Goal: Task Accomplishment & Management: Manage account settings

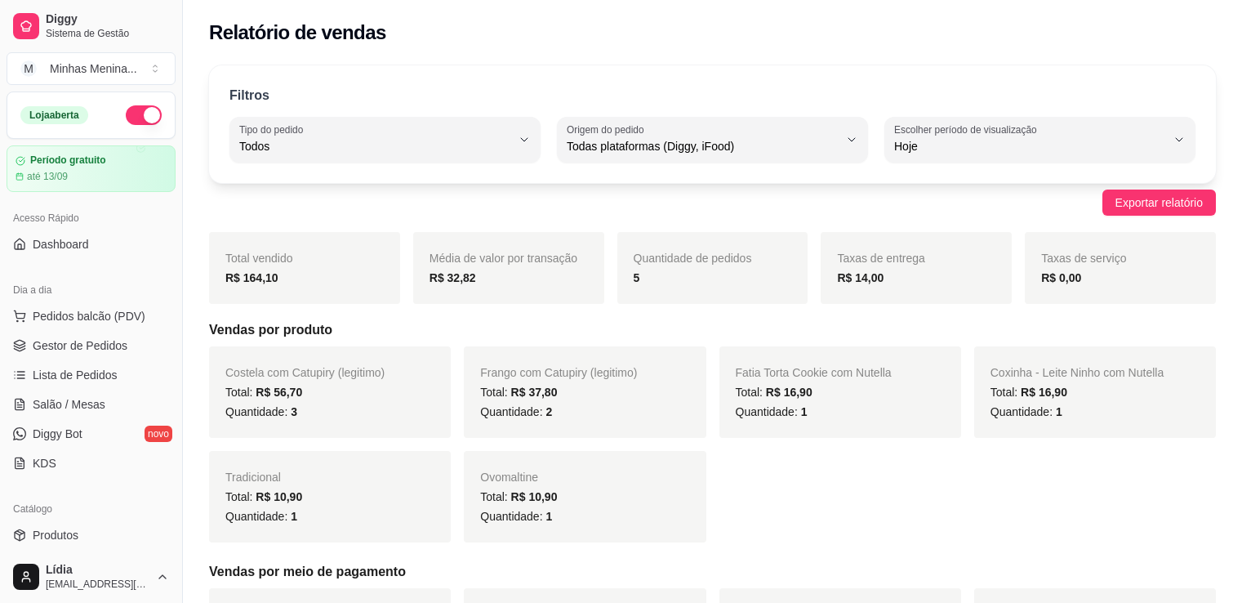
select select "ALL"
select select "0"
click at [113, 249] on link "Dashboard" at bounding box center [91, 244] width 169 height 26
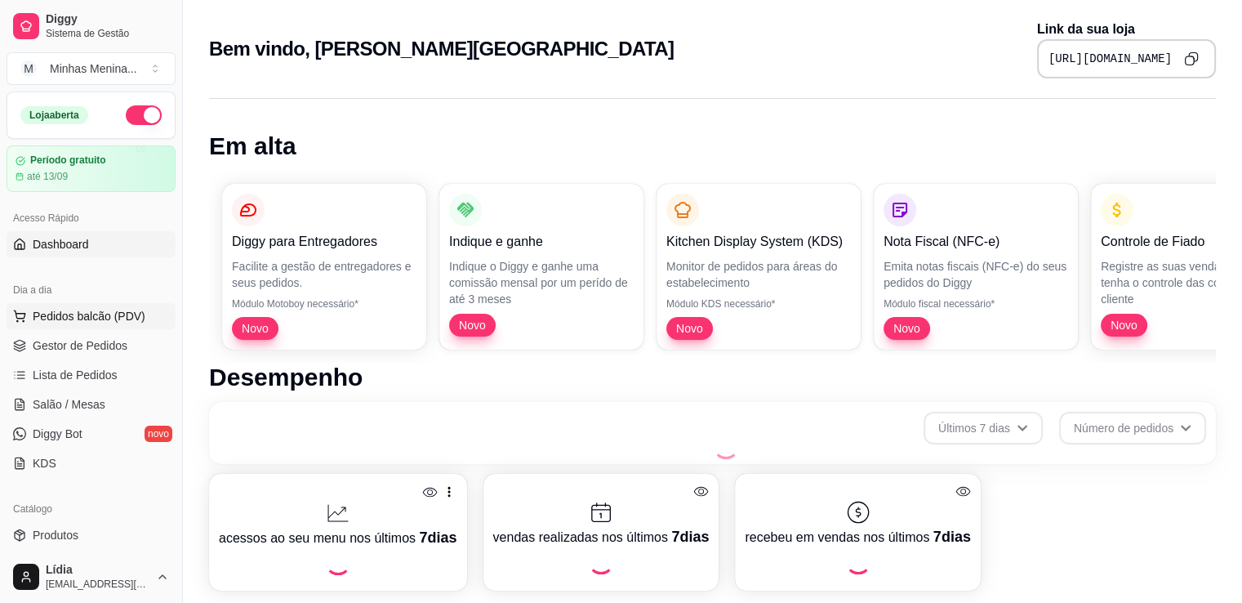
click at [110, 309] on span "Pedidos balcão (PDV)" at bounding box center [89, 316] width 113 height 16
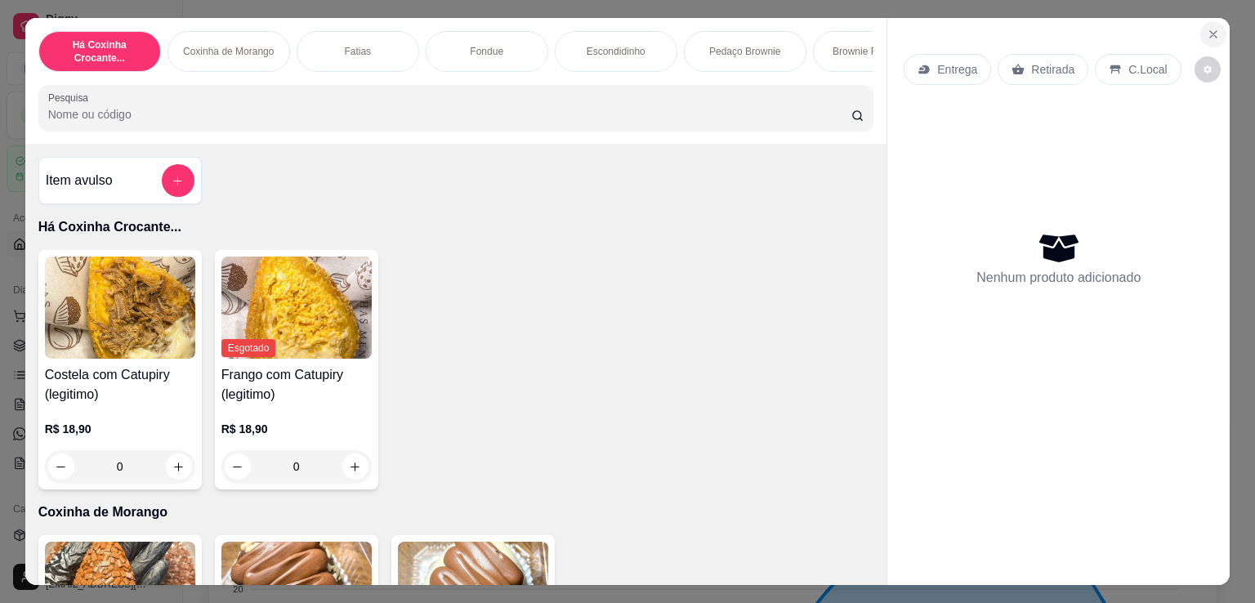
click at [1206, 28] on icon "Close" at bounding box center [1212, 34] width 13 height 13
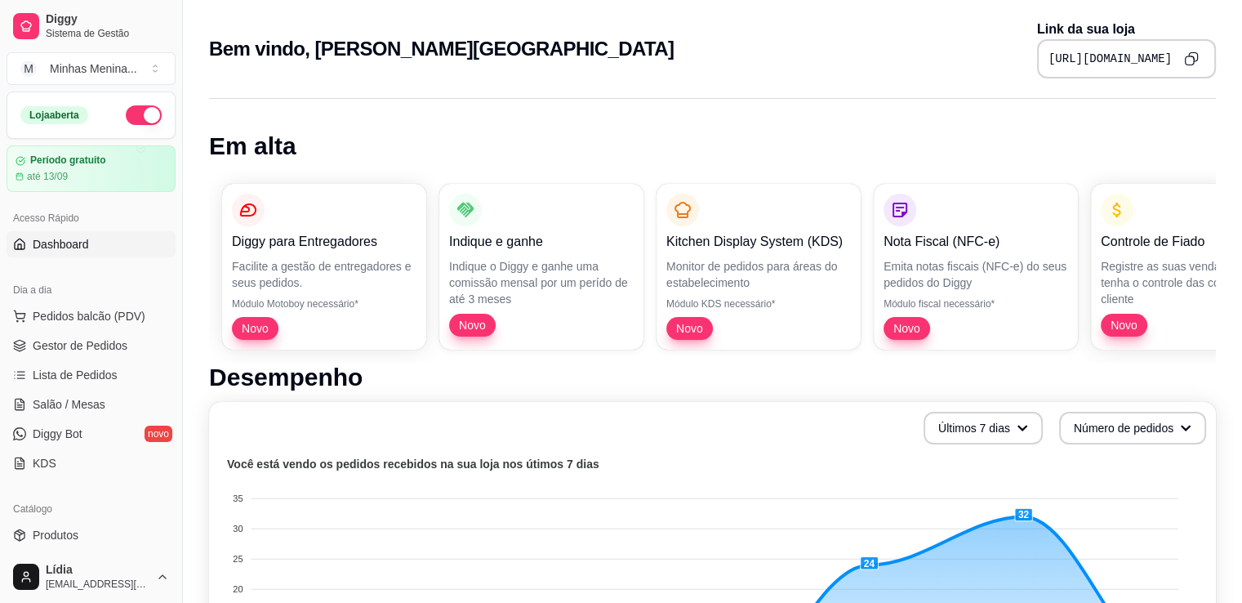
click at [1206, 26] on p "Link da sua loja" at bounding box center [1126, 30] width 179 height 20
drag, startPoint x: 93, startPoint y: 372, endPoint x: 157, endPoint y: 366, distance: 64.0
click at [95, 371] on span "Lista de Pedidos" at bounding box center [75, 375] width 85 height 16
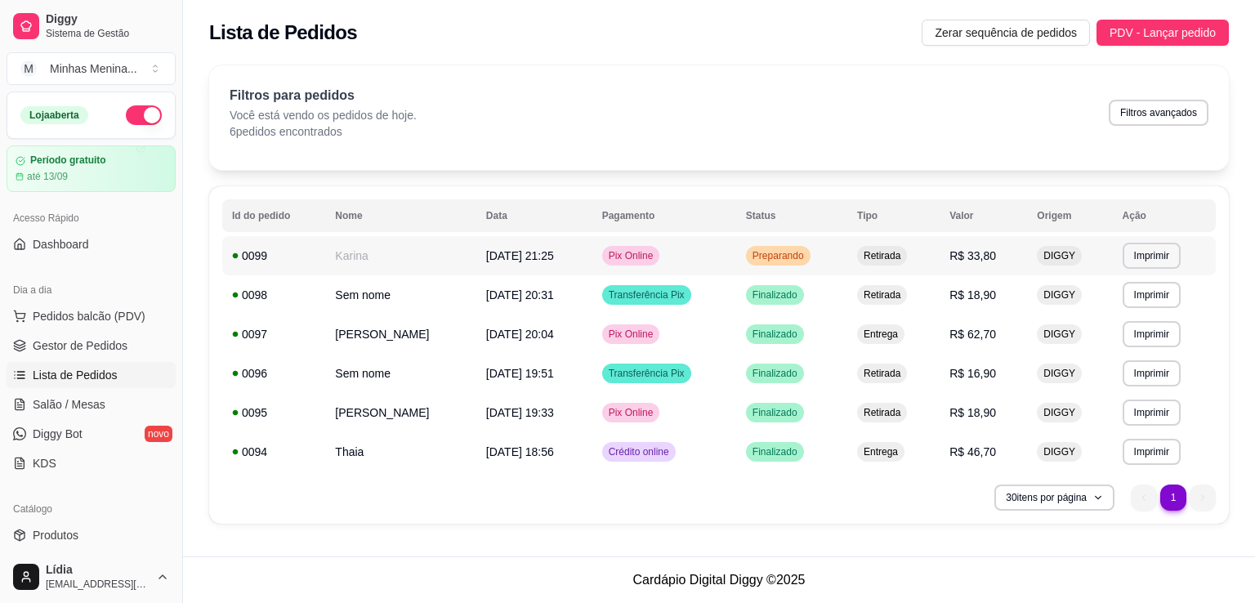
click at [715, 257] on td "Pix Online" at bounding box center [664, 255] width 144 height 39
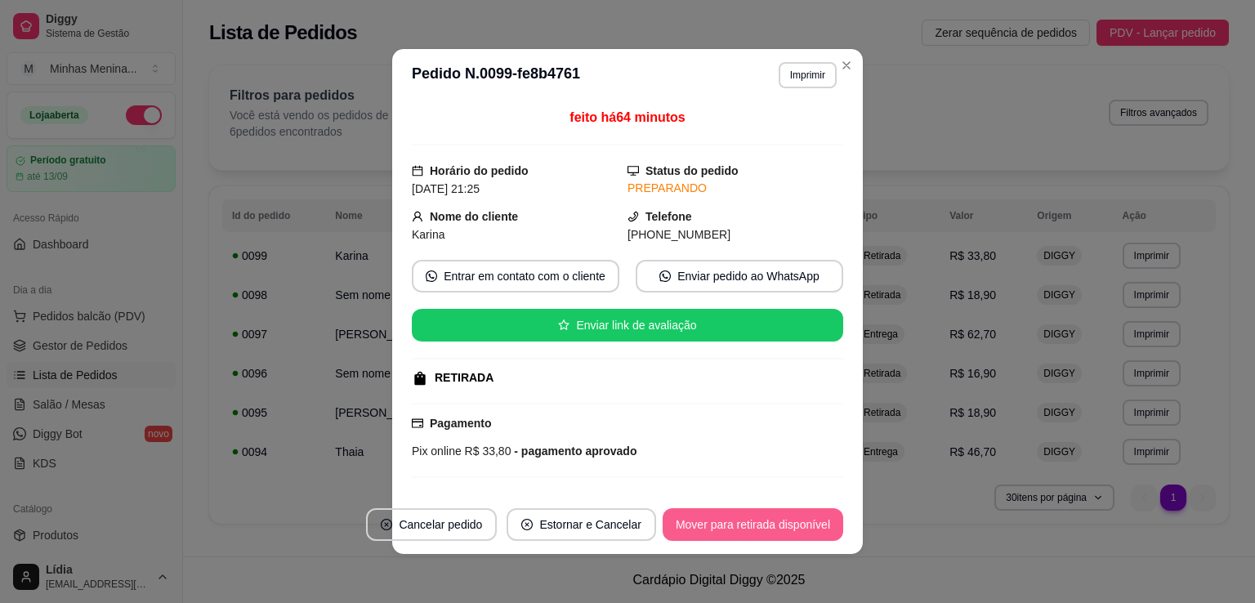
click at [754, 520] on button "Mover para retirada disponível" at bounding box center [752, 524] width 180 height 33
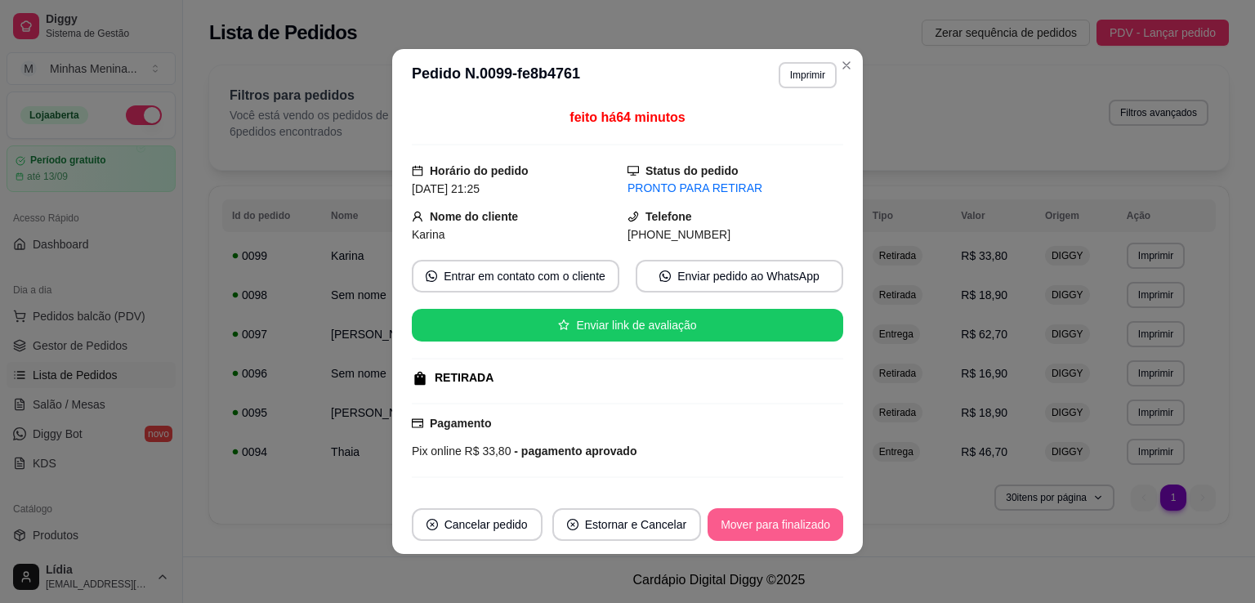
click at [768, 520] on button "Mover para finalizado" at bounding box center [775, 524] width 136 height 33
